Goal: Book appointment/travel/reservation

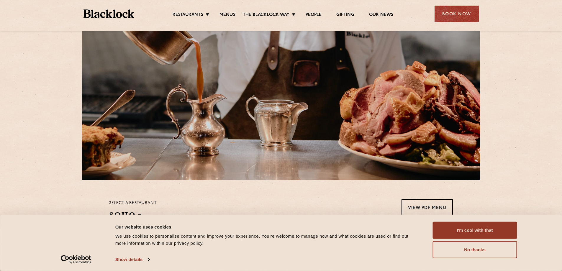
scroll to position [59, 0]
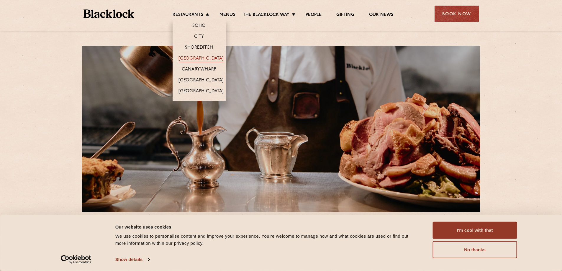
click at [198, 62] on link "[GEOGRAPHIC_DATA]" at bounding box center [200, 59] width 45 height 6
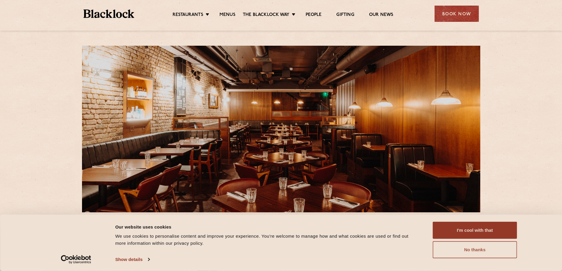
click at [477, 248] on button "No thanks" at bounding box center [475, 249] width 84 height 17
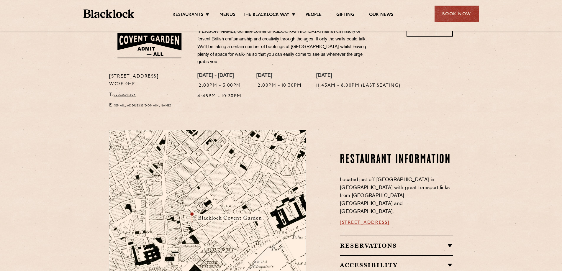
scroll to position [265, 0]
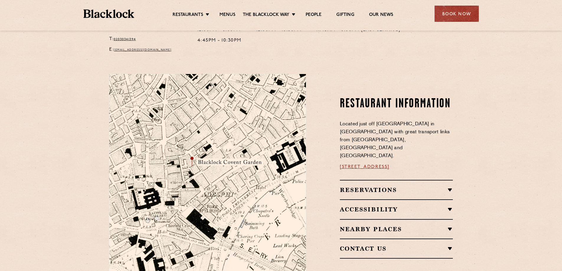
click at [362, 186] on h2 "Reservations" at bounding box center [396, 189] width 113 height 7
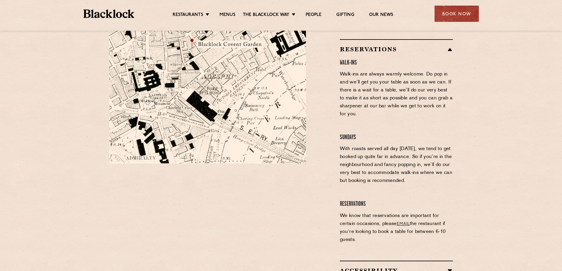
scroll to position [413, 0]
